Goal: Find specific page/section: Find specific page/section

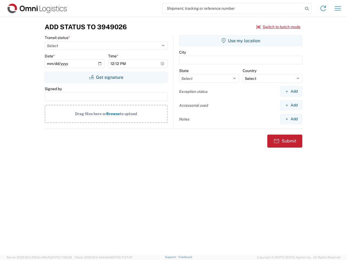
click at [233, 8] on input "search" at bounding box center [233, 8] width 140 height 10
click at [307, 9] on icon at bounding box center [307, 9] width 8 height 8
click at [323, 8] on icon at bounding box center [323, 8] width 9 height 9
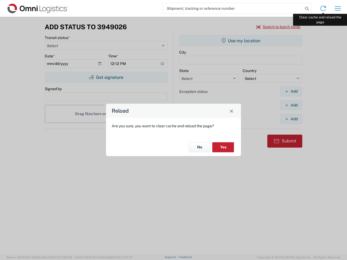
click at [338, 8] on div "Reload Are you sure, you want to clear cache and reload the page? No Yes" at bounding box center [173, 130] width 347 height 260
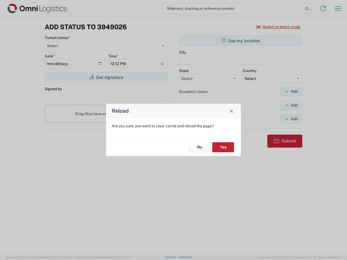
click at [278, 27] on div "Reload Are you sure, you want to clear cache and reload the page? No Yes" at bounding box center [173, 130] width 347 height 260
click at [106, 77] on div "Reload Are you sure, you want to clear cache and reload the page? No Yes" at bounding box center [173, 130] width 347 height 260
click at [241, 41] on div "Reload Are you sure, you want to clear cache and reload the page? No Yes" at bounding box center [173, 130] width 347 height 260
click at [291, 91] on div "Reload Are you sure, you want to clear cache and reload the page? No Yes" at bounding box center [173, 130] width 347 height 260
click at [291, 105] on div "Reload Are you sure, you want to clear cache and reload the page? No Yes" at bounding box center [173, 130] width 347 height 260
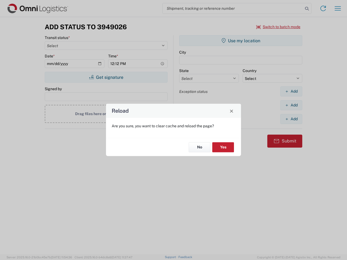
click at [291, 119] on div "Reload Are you sure, you want to clear cache and reload the page? No Yes" at bounding box center [173, 130] width 347 height 260
